Goal: Navigation & Orientation: Find specific page/section

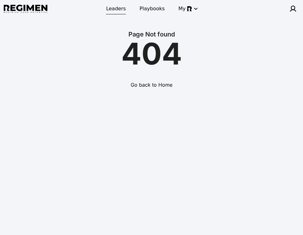
click at [117, 12] on span "Leaders" at bounding box center [116, 8] width 20 height 7
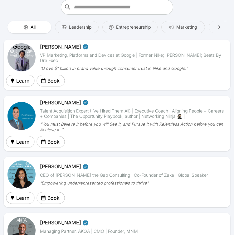
scroll to position [17, 0]
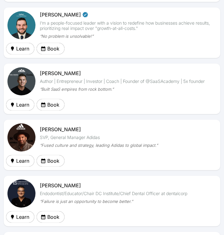
scroll to position [927, 0]
